Goal: Transaction & Acquisition: Purchase product/service

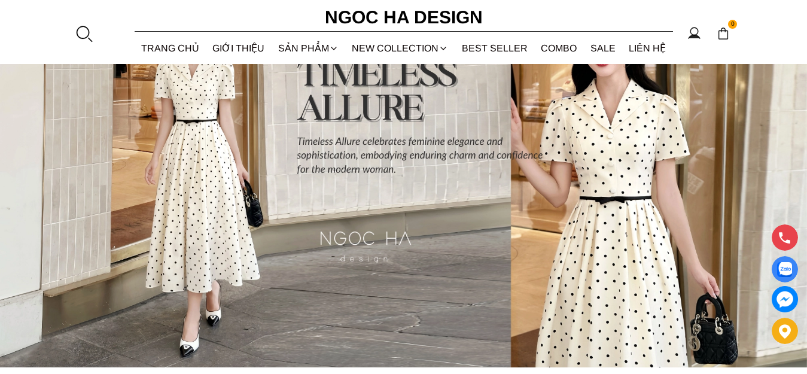
scroll to position [60, 0]
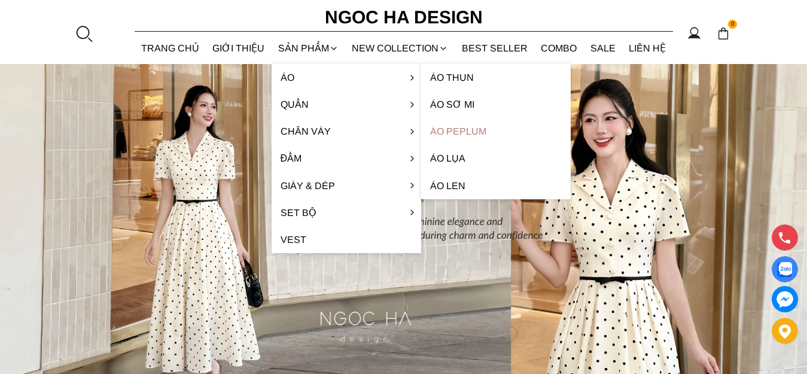
click at [455, 130] on link "Áo Peplum" at bounding box center [496, 131] width 150 height 27
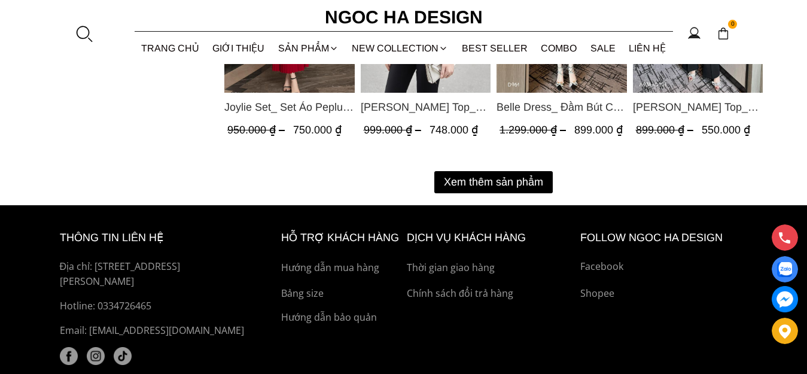
scroll to position [1675, 0]
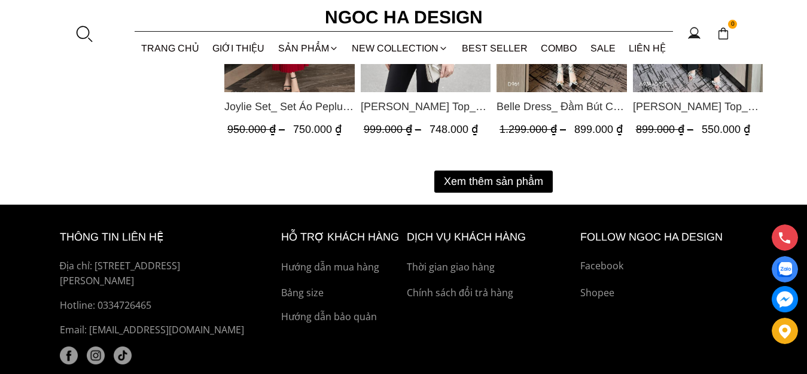
click at [449, 175] on button "Xem thêm sản phẩm" at bounding box center [493, 182] width 118 height 22
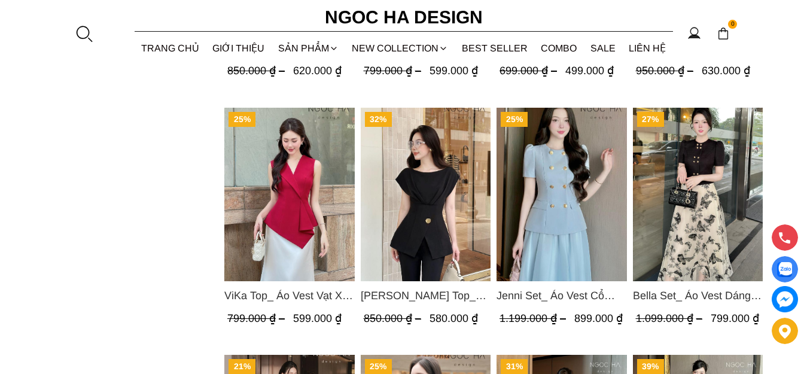
scroll to position [1256, 0]
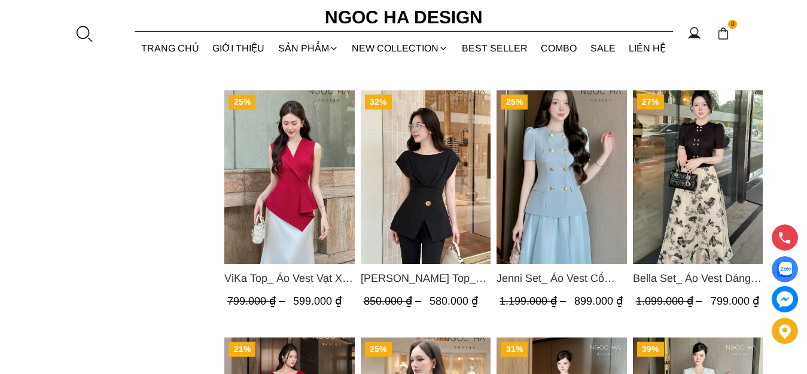
click at [451, 200] on img "Product image - Jenny Top_ Áo Mix Tơ Thân Bổ Mảnh Vạt Chéo Màu Đen A1057" at bounding box center [425, 177] width 130 height 174
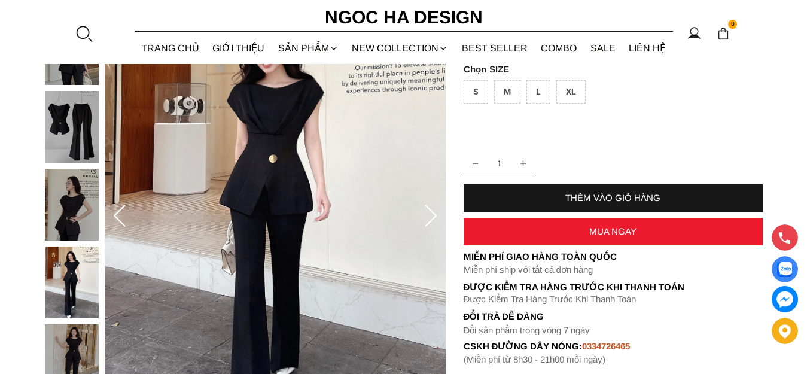
click at [355, 245] on img at bounding box center [275, 216] width 341 height 511
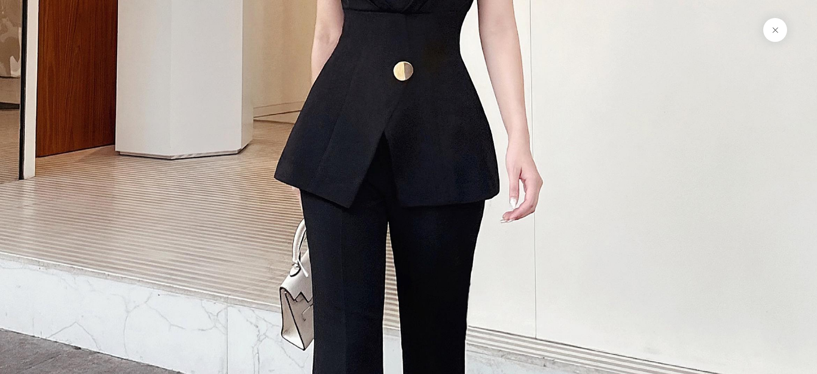
scroll to position [6286, 0]
